Goal: Check status: Check status

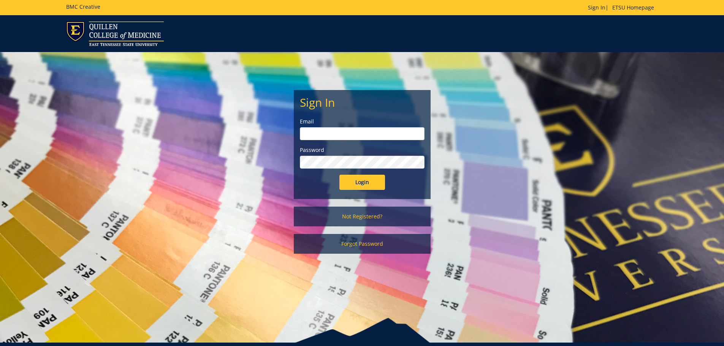
type input "michaelj@etsu.edu"
click at [353, 187] on input "Login" at bounding box center [363, 182] width 46 height 15
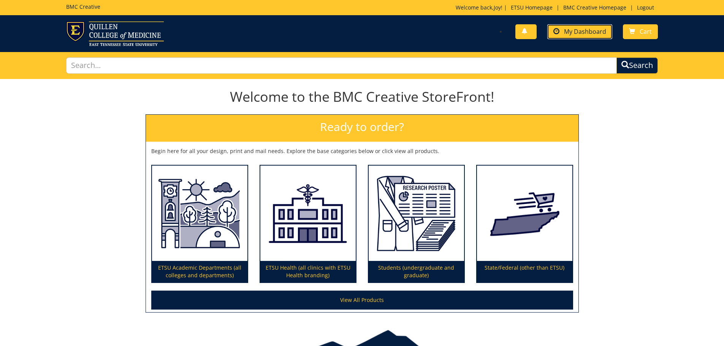
click at [582, 33] on span "My Dashboard" at bounding box center [585, 31] width 42 height 8
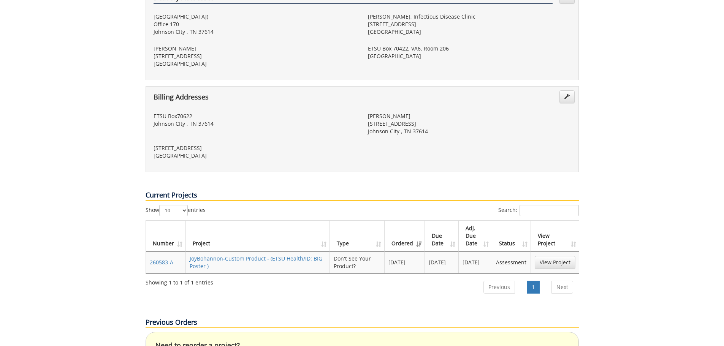
scroll to position [304, 0]
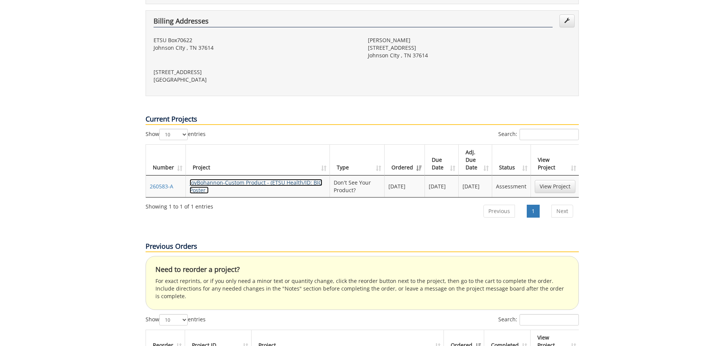
click at [214, 179] on link "JoyBohannon-Custom Product - (ETSU Health/ID: BIG Poster )" at bounding box center [256, 186] width 133 height 15
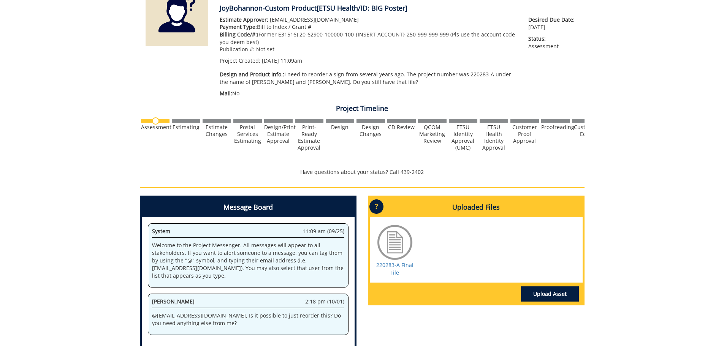
scroll to position [152, 0]
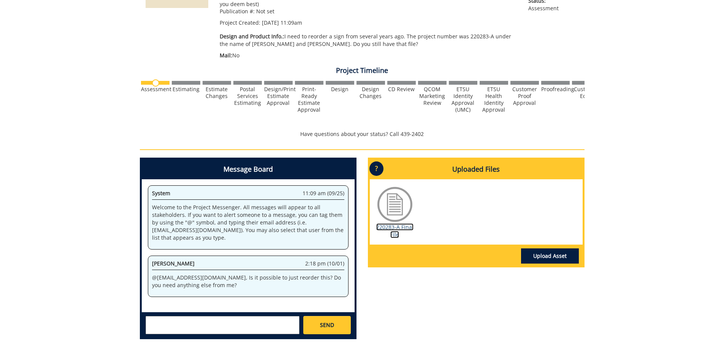
click at [393, 227] on link "220283-A Final File" at bounding box center [394, 231] width 37 height 15
